Goal: Task Accomplishment & Management: Complete application form

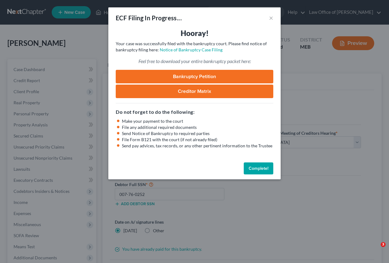
select select "1"
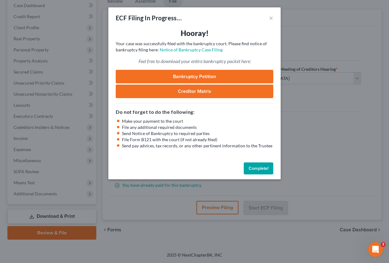
click at [255, 171] on button "Complete!" at bounding box center [259, 168] width 30 height 12
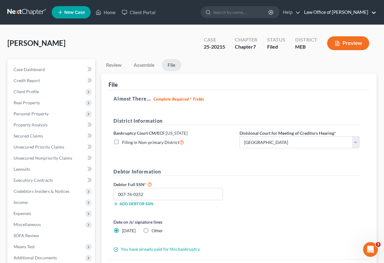
click at [374, 12] on link "Law Office of David L. Brandt" at bounding box center [338, 12] width 75 height 11
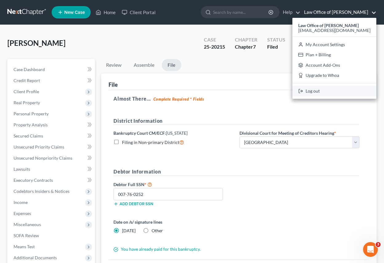
click at [326, 93] on link "Log out" at bounding box center [334, 91] width 84 height 10
